Goal: Information Seeking & Learning: Find specific fact

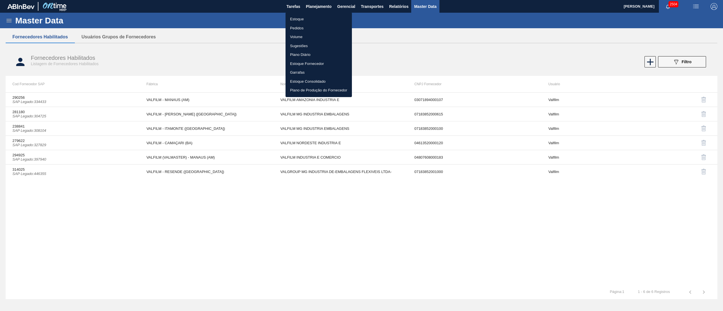
click at [293, 17] on li "Estoque" at bounding box center [319, 19] width 66 height 9
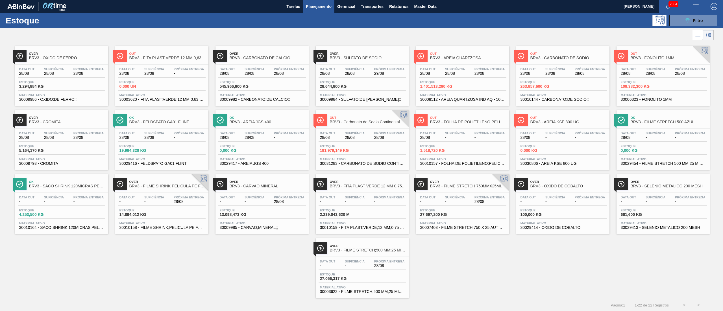
click at [241, 235] on div "Over BRV3 - ÓXIDO [PERSON_NAME] Data out 28/08 Suficiência 28/08 Próxima Entreg…" at bounding box center [361, 170] width 723 height 256
click at [234, 220] on div "Data out - Suficiência - Próxima Entrega 28/08 Estoque 13.098,473 KG Material a…" at bounding box center [261, 212] width 93 height 38
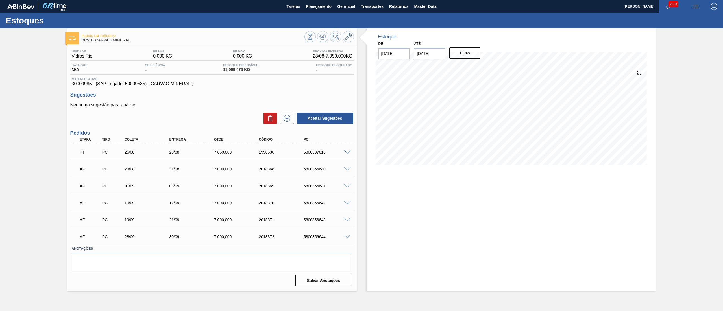
click at [312, 168] on div "5800356640" at bounding box center [327, 169] width 51 height 5
copy div "5800356640"
